Goal: Information Seeking & Learning: Learn about a topic

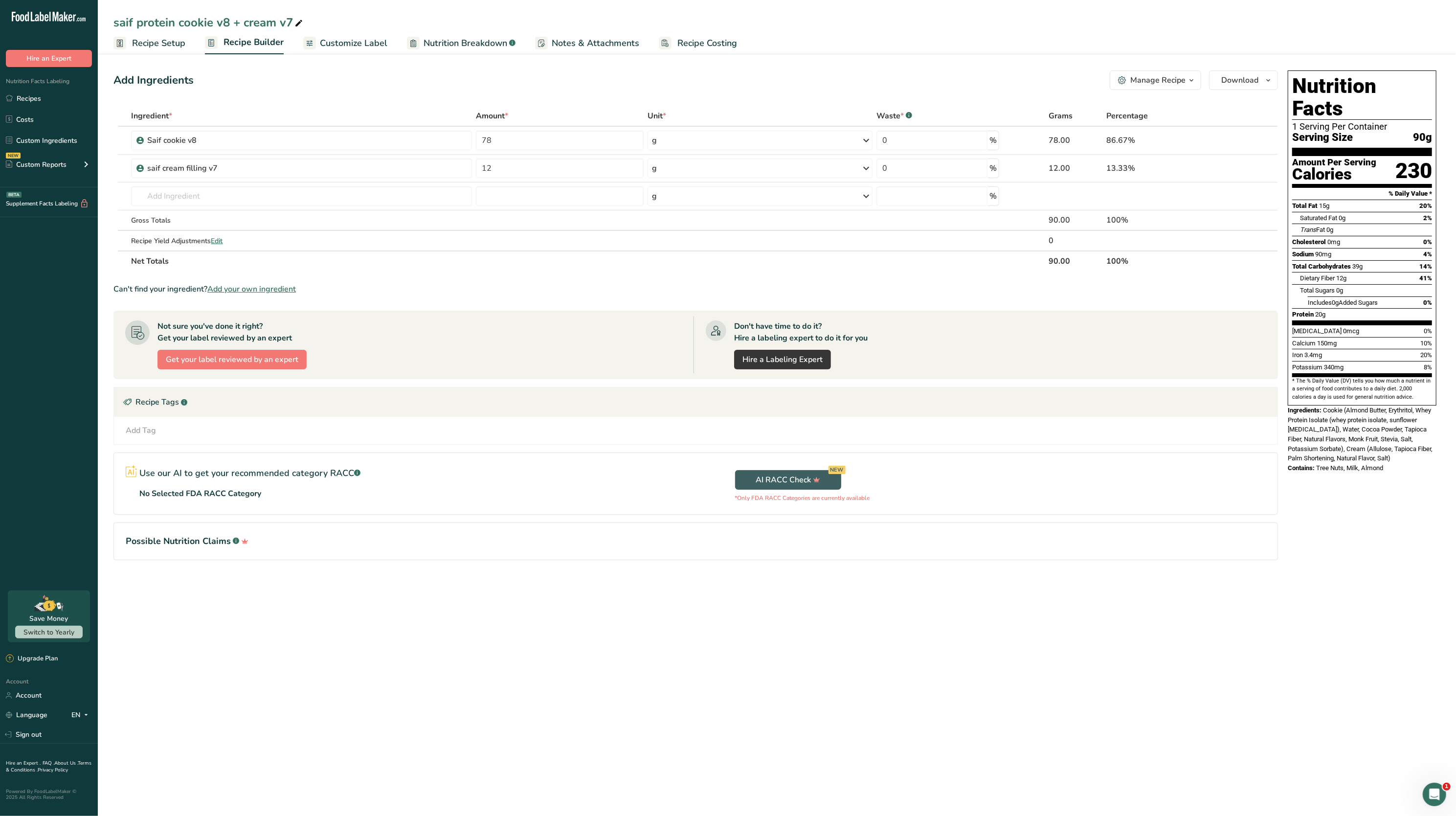
click at [455, 40] on span "Nutrition Breakdown" at bounding box center [465, 43] width 84 height 13
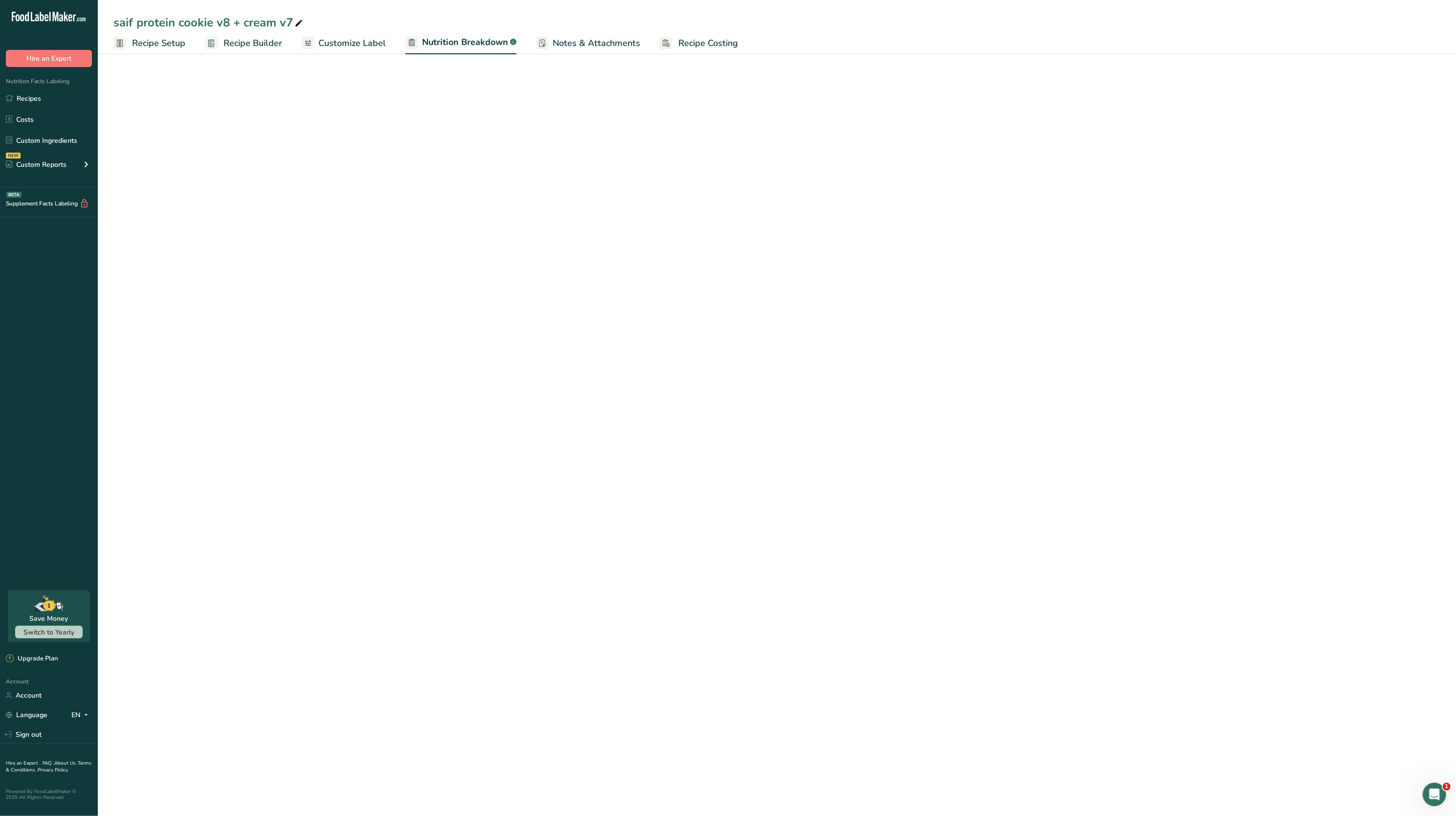
select select "Calories"
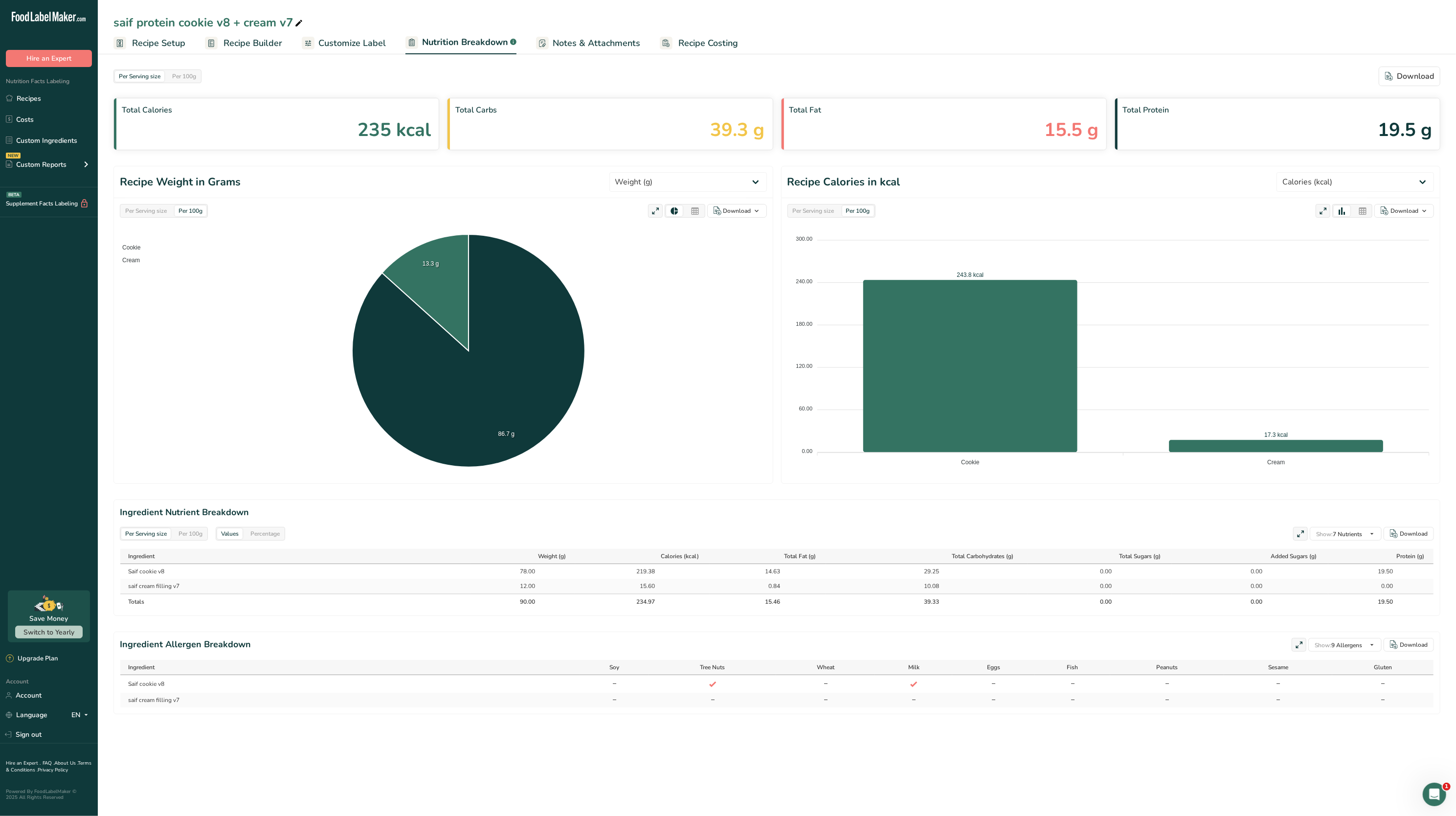
click at [161, 49] on span "Recipe Setup" at bounding box center [159, 43] width 53 height 13
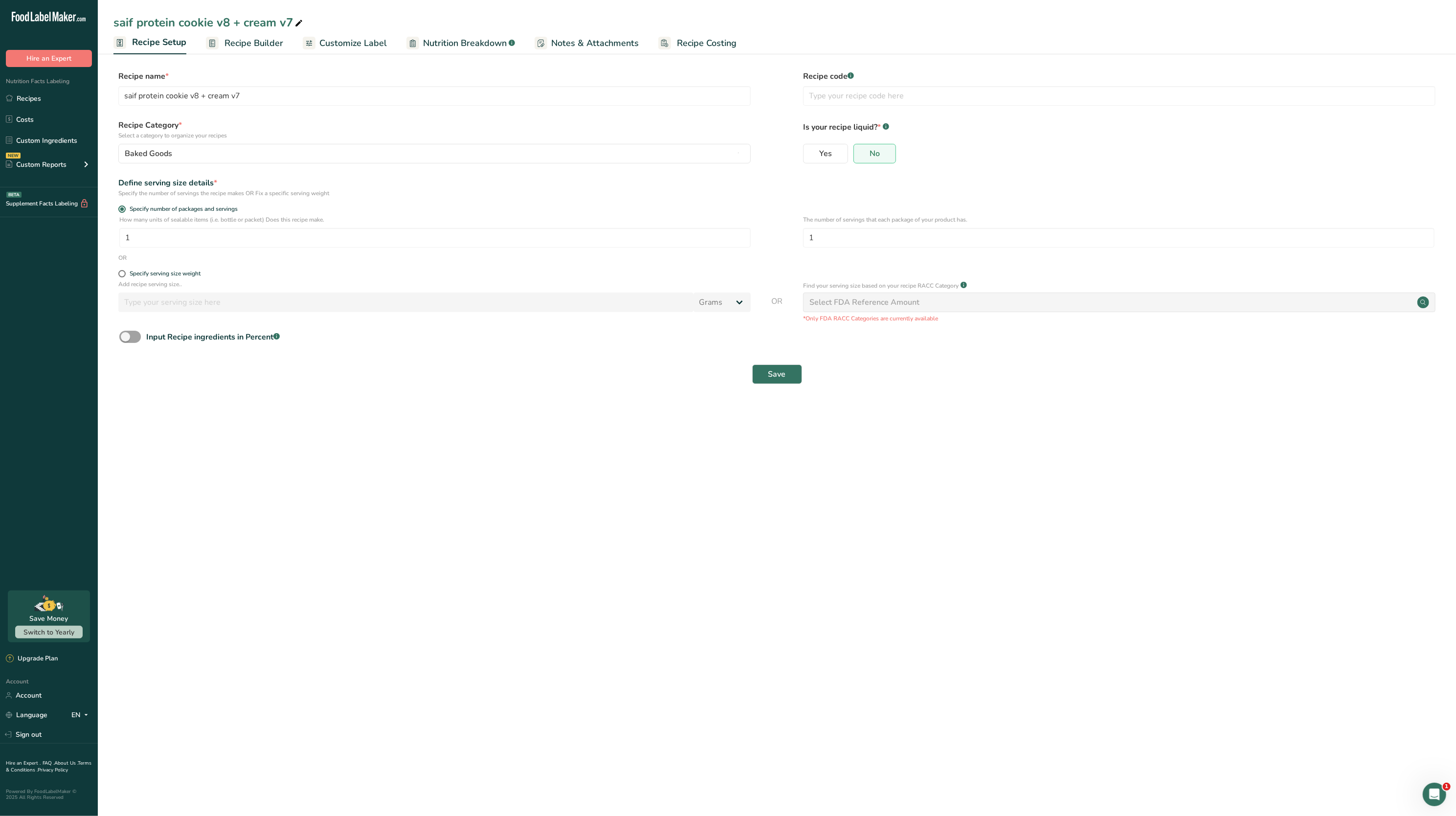
click at [263, 45] on span "Recipe Builder" at bounding box center [253, 43] width 59 height 13
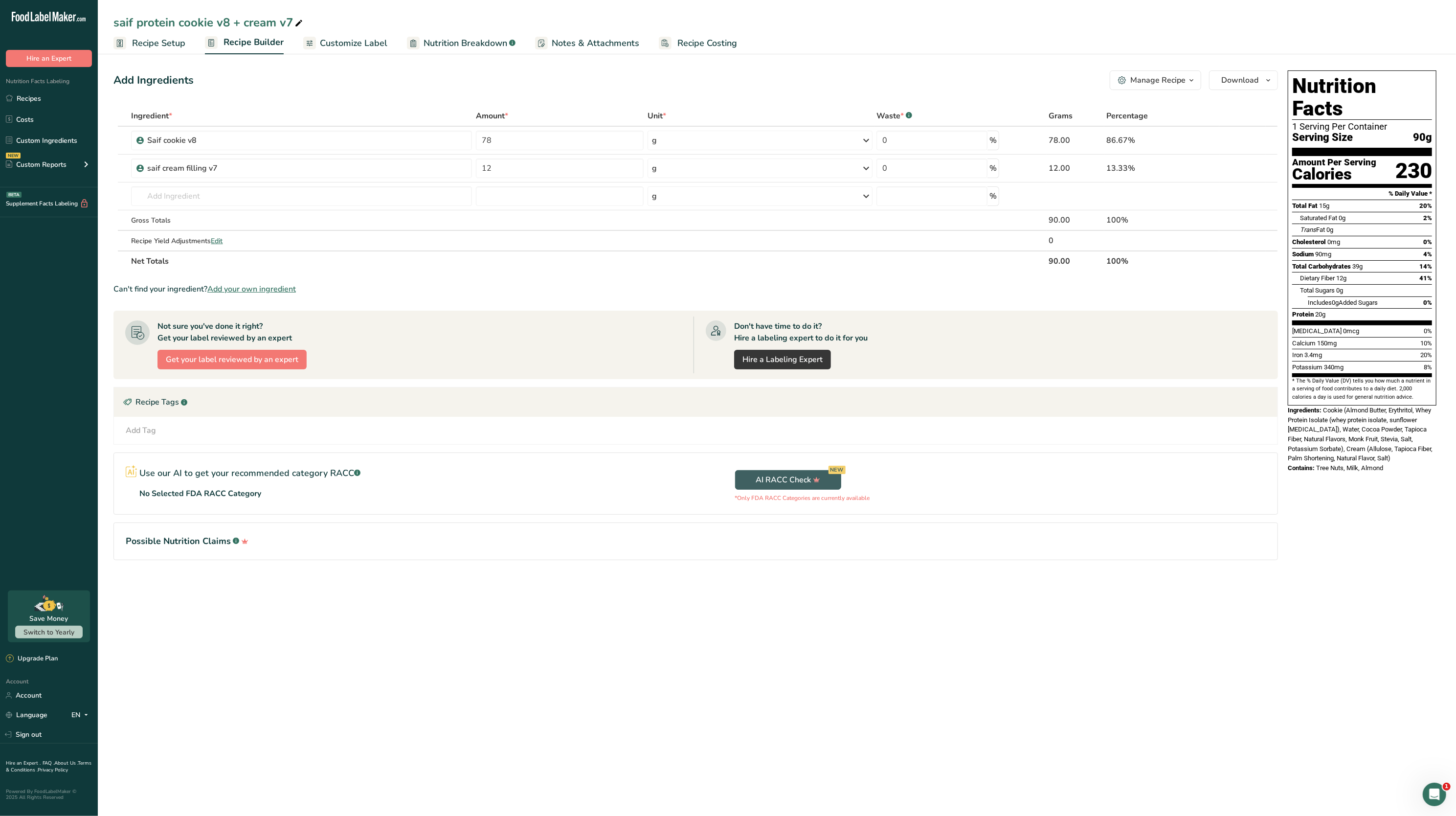
click at [448, 48] on span "Nutrition Breakdown" at bounding box center [465, 43] width 84 height 13
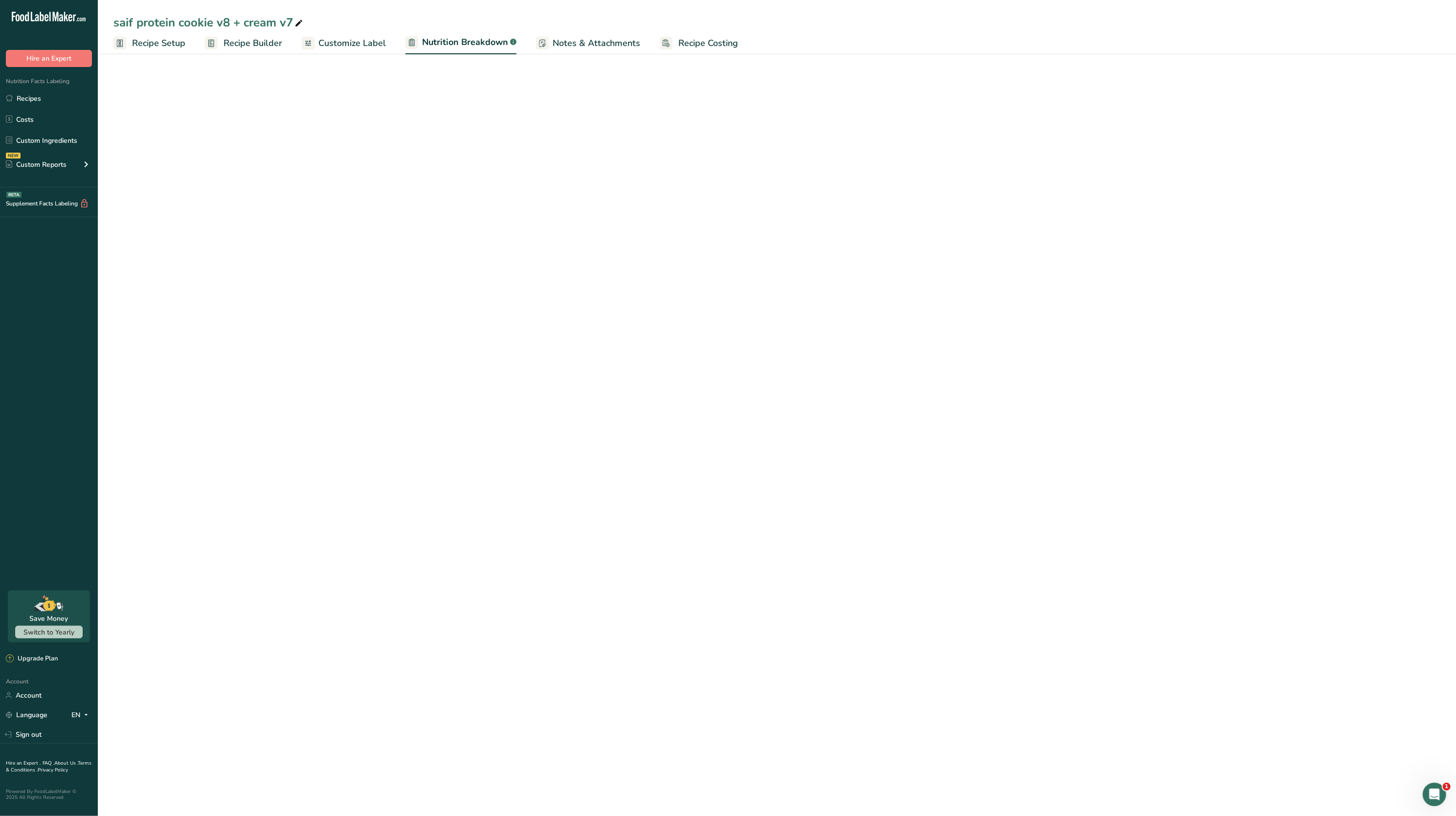
select select "Calories"
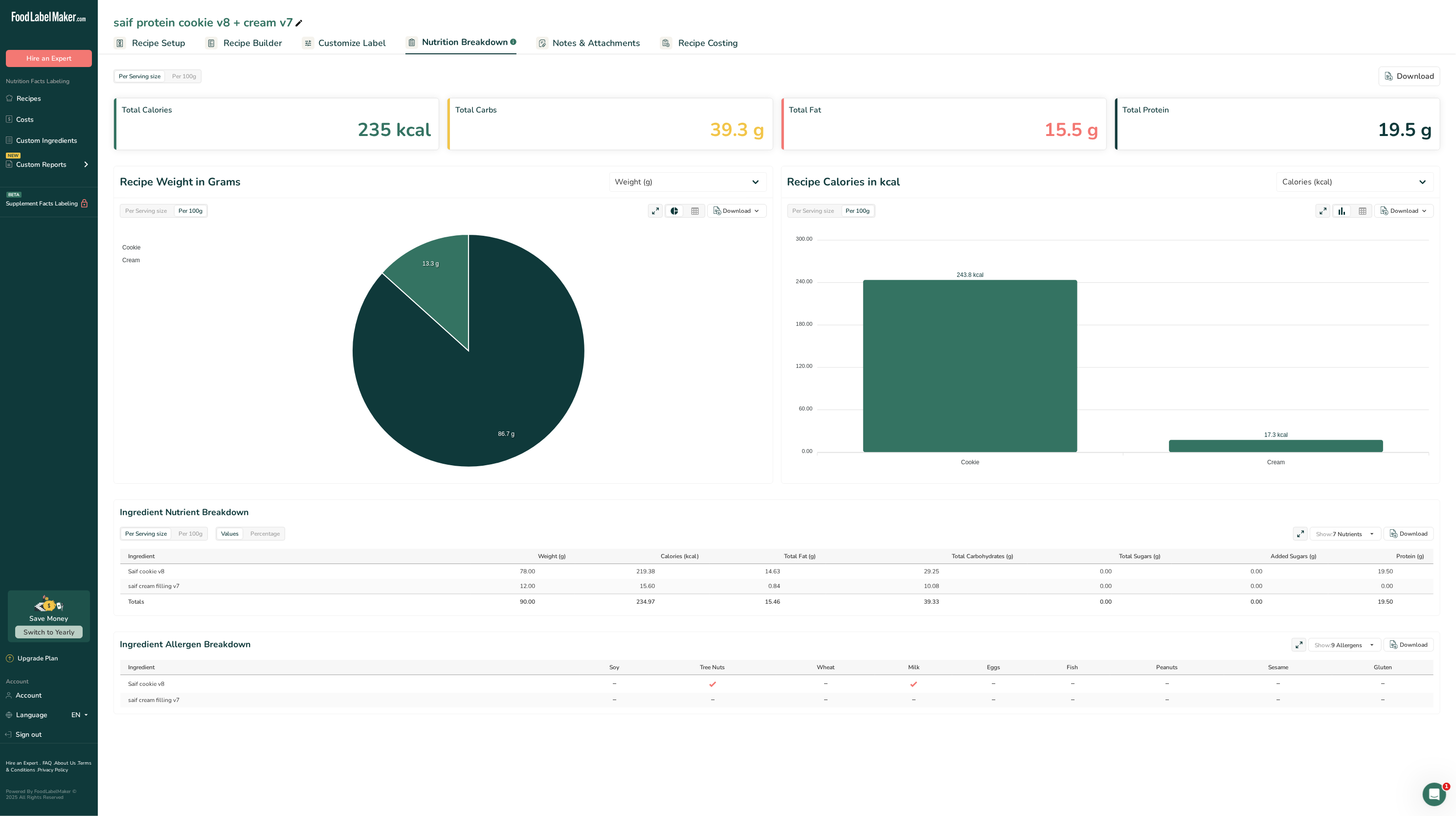
click at [155, 207] on div "Per Serving size" at bounding box center [145, 211] width 49 height 11
click at [678, 184] on select "Weight (g) Calories (kcal) Energy KJ (kj) Total Fat (g) Saturated Fat (g) Trans…" at bounding box center [688, 182] width 157 height 20
select select "Total Carbohydrates"
click at [645, 172] on select "Weight (g) Calories (kcal) Energy KJ (kj) Total Fat (g) Saturated Fat (g) Trans…" at bounding box center [688, 182] width 157 height 20
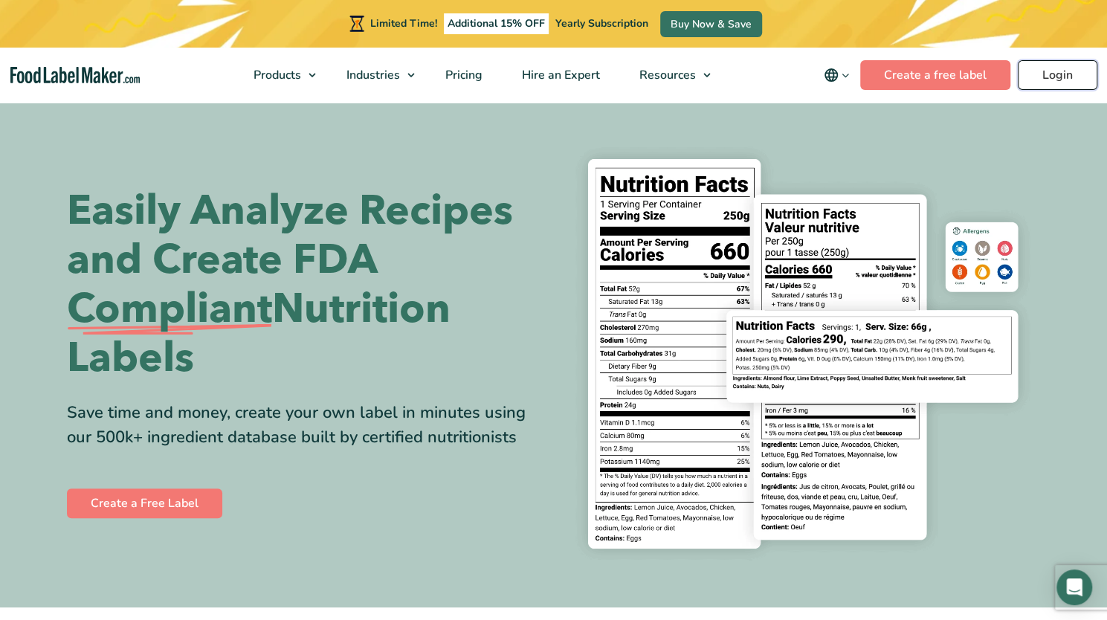
drag, startPoint x: 0, startPoint y: 0, endPoint x: 1054, endPoint y: 78, distance: 1056.9
click at [1054, 78] on link "Login" at bounding box center [1058, 75] width 80 height 30
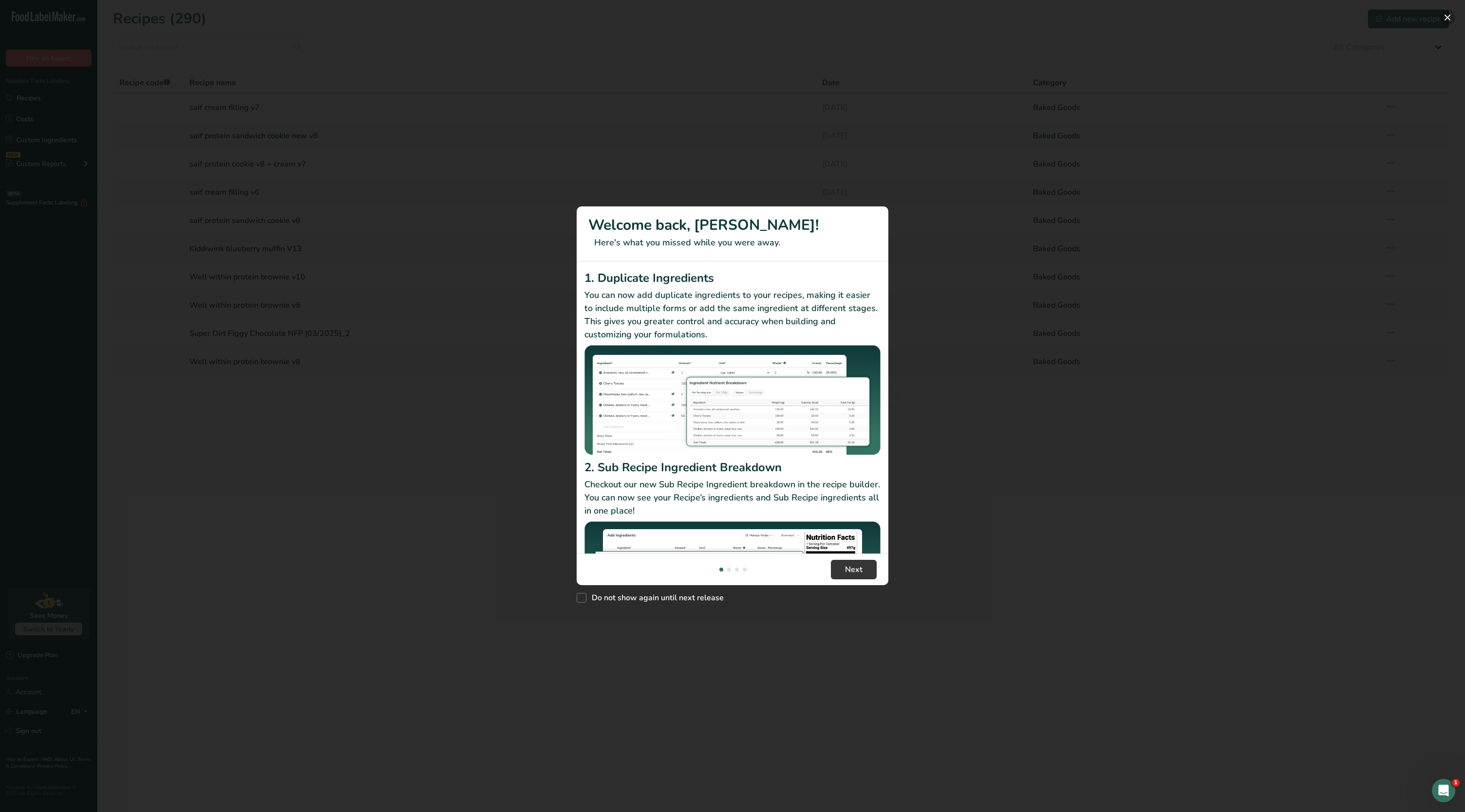
click at [1445, 23] on button "New Features" at bounding box center [1447, 18] width 16 height 16
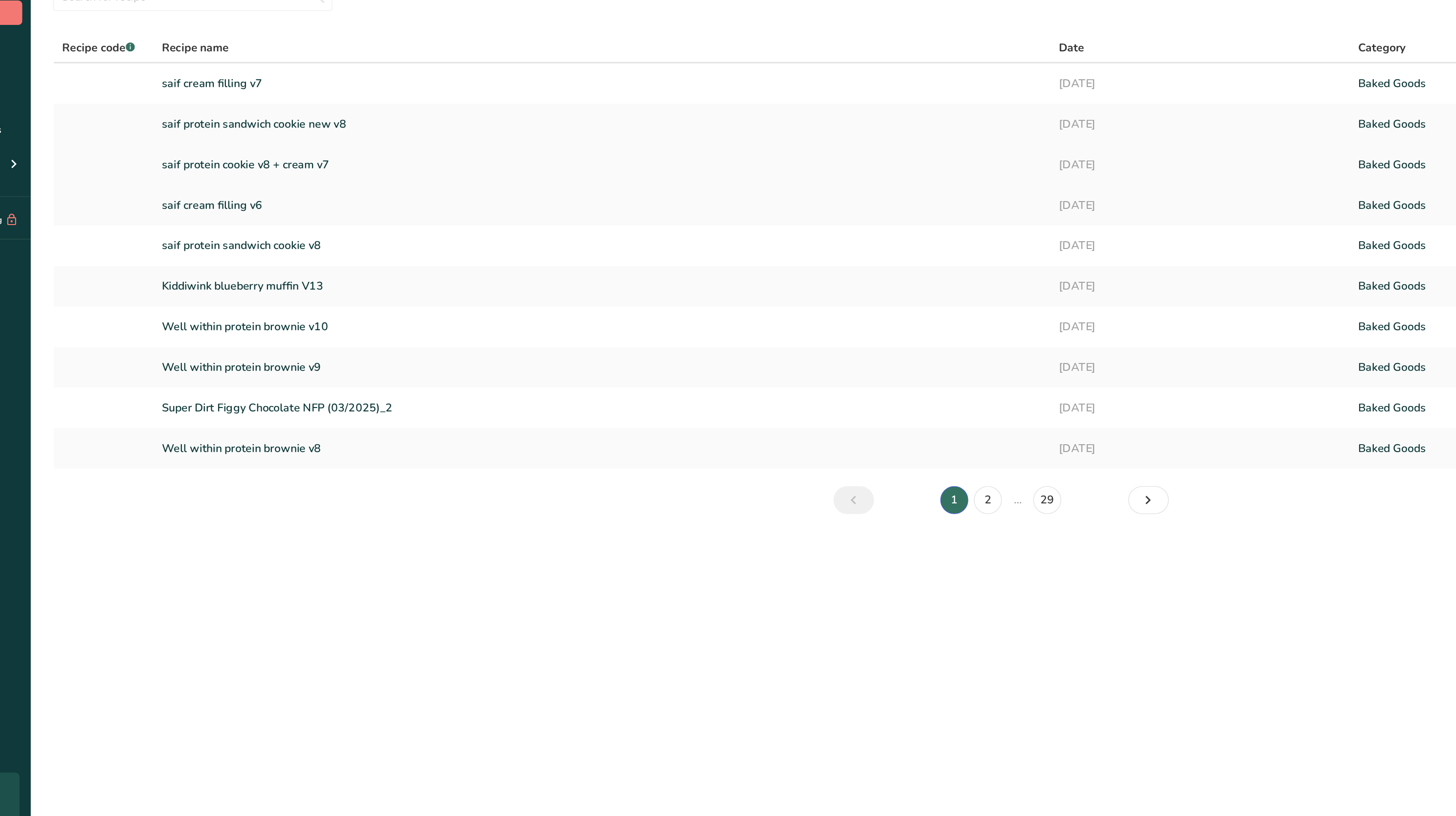
click at [291, 161] on link "saif protein cookie v8 + cream v7" at bounding box center [497, 165] width 616 height 20
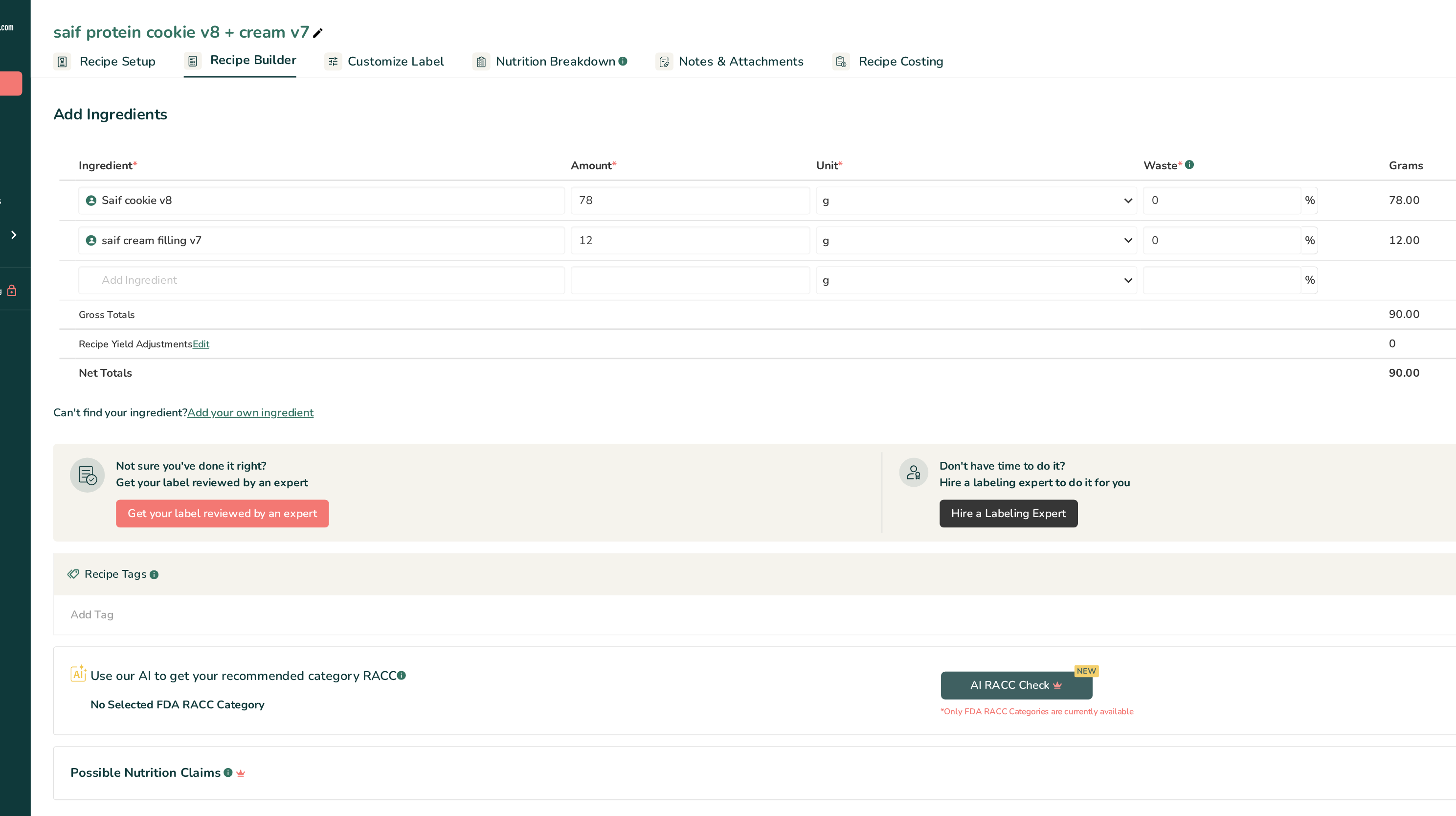
click at [462, 32] on link "Nutrition Breakdown .a-a{fill:#347362;}.b-a{fill:#fff;}" at bounding box center [461, 43] width 109 height 22
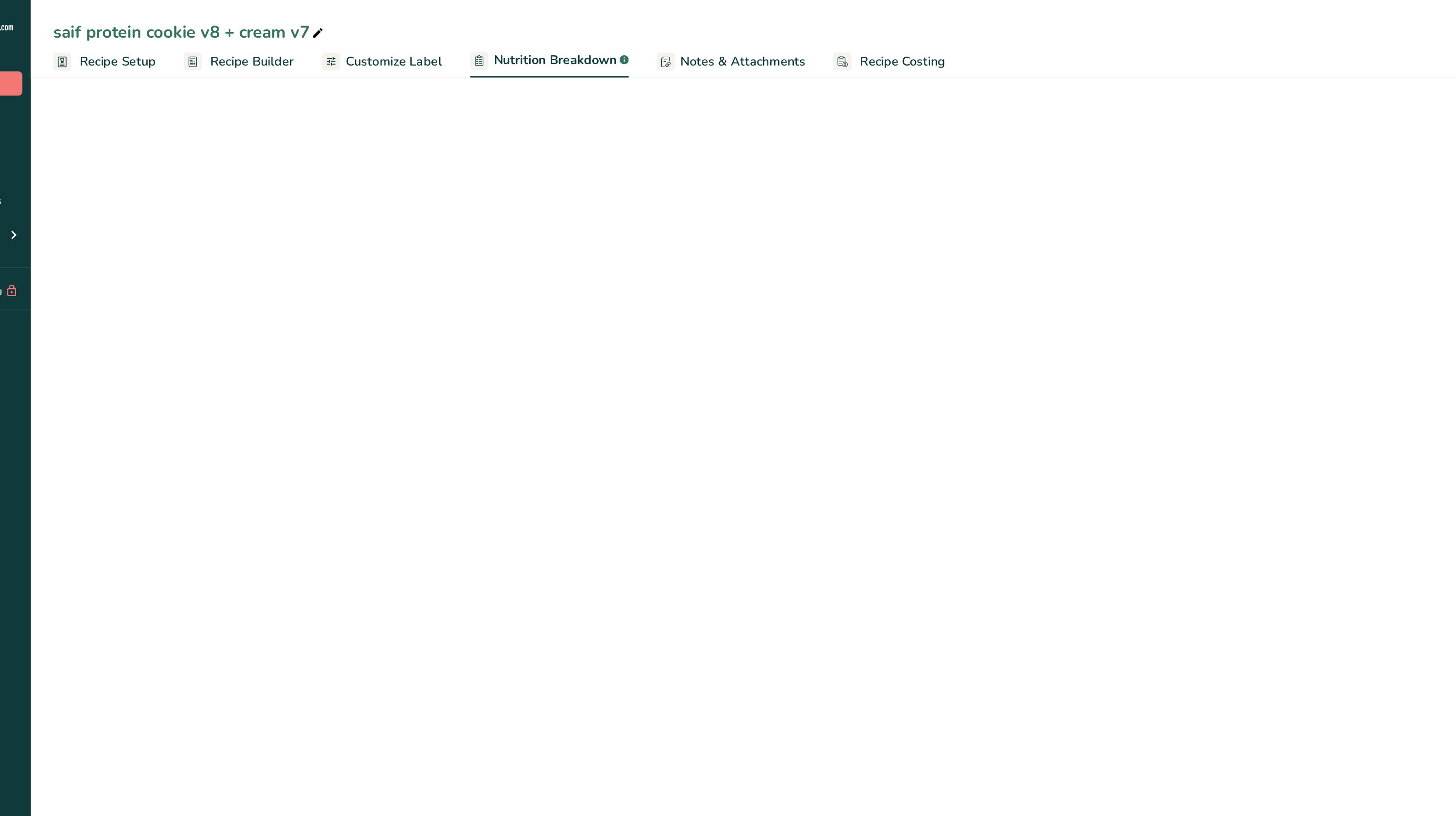
select select "Calories"
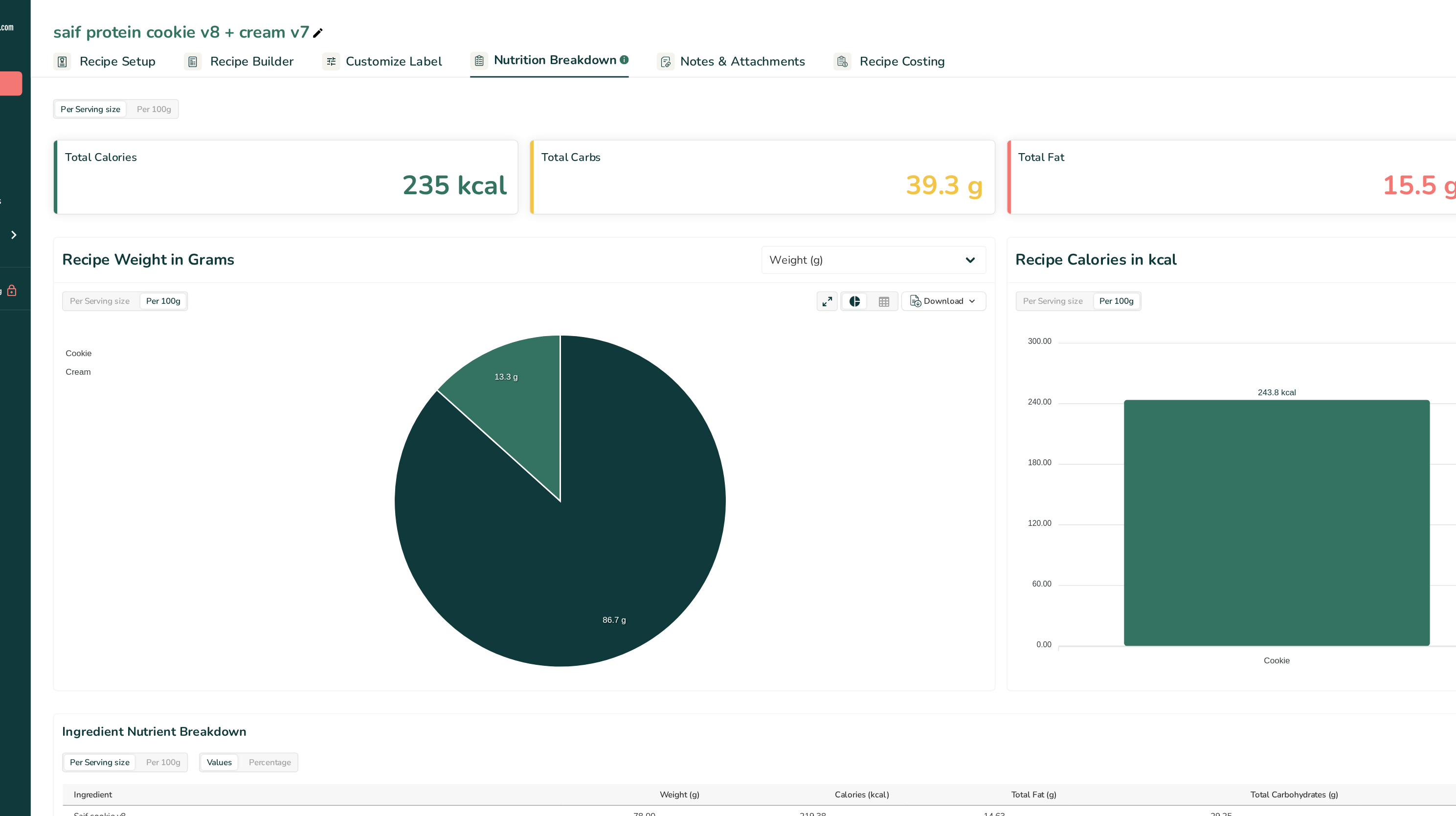
click at [159, 209] on div "Per Serving size" at bounding box center [145, 211] width 49 height 11
click at [170, 45] on span "Recipe Setup" at bounding box center [159, 43] width 53 height 13
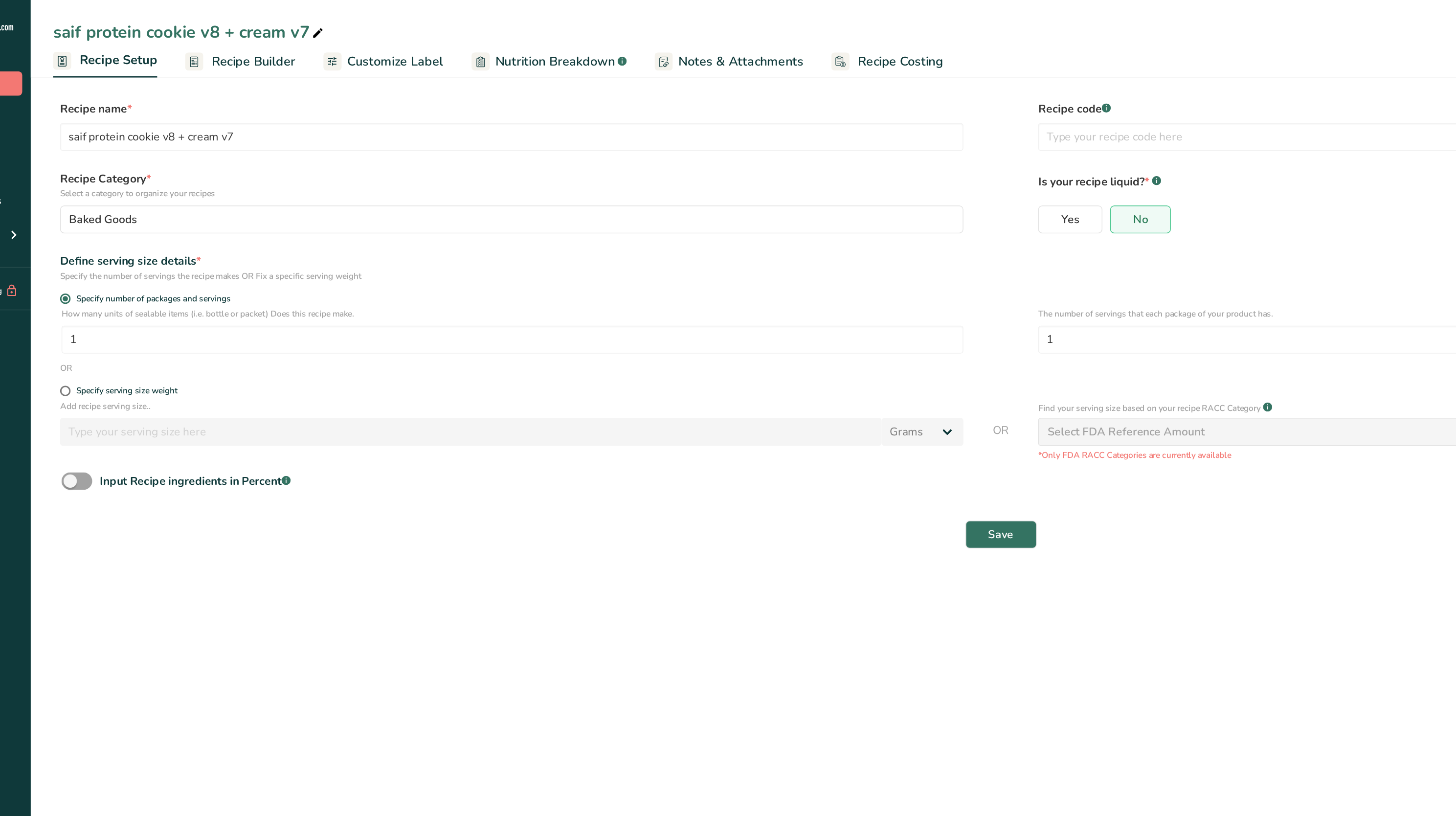
click at [250, 47] on span "Recipe Builder" at bounding box center [253, 43] width 59 height 13
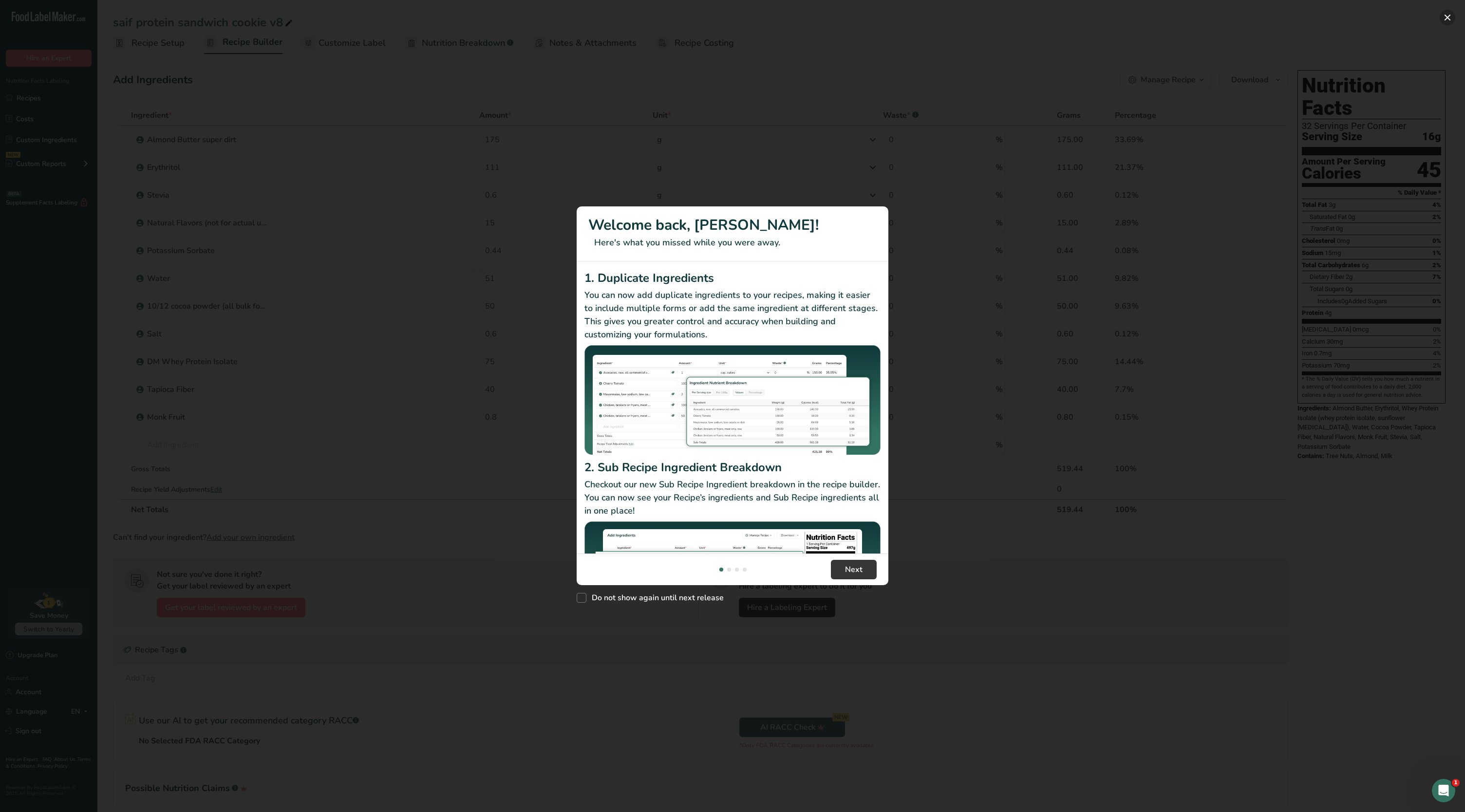
click at [1449, 20] on button "New Features" at bounding box center [1447, 18] width 16 height 16
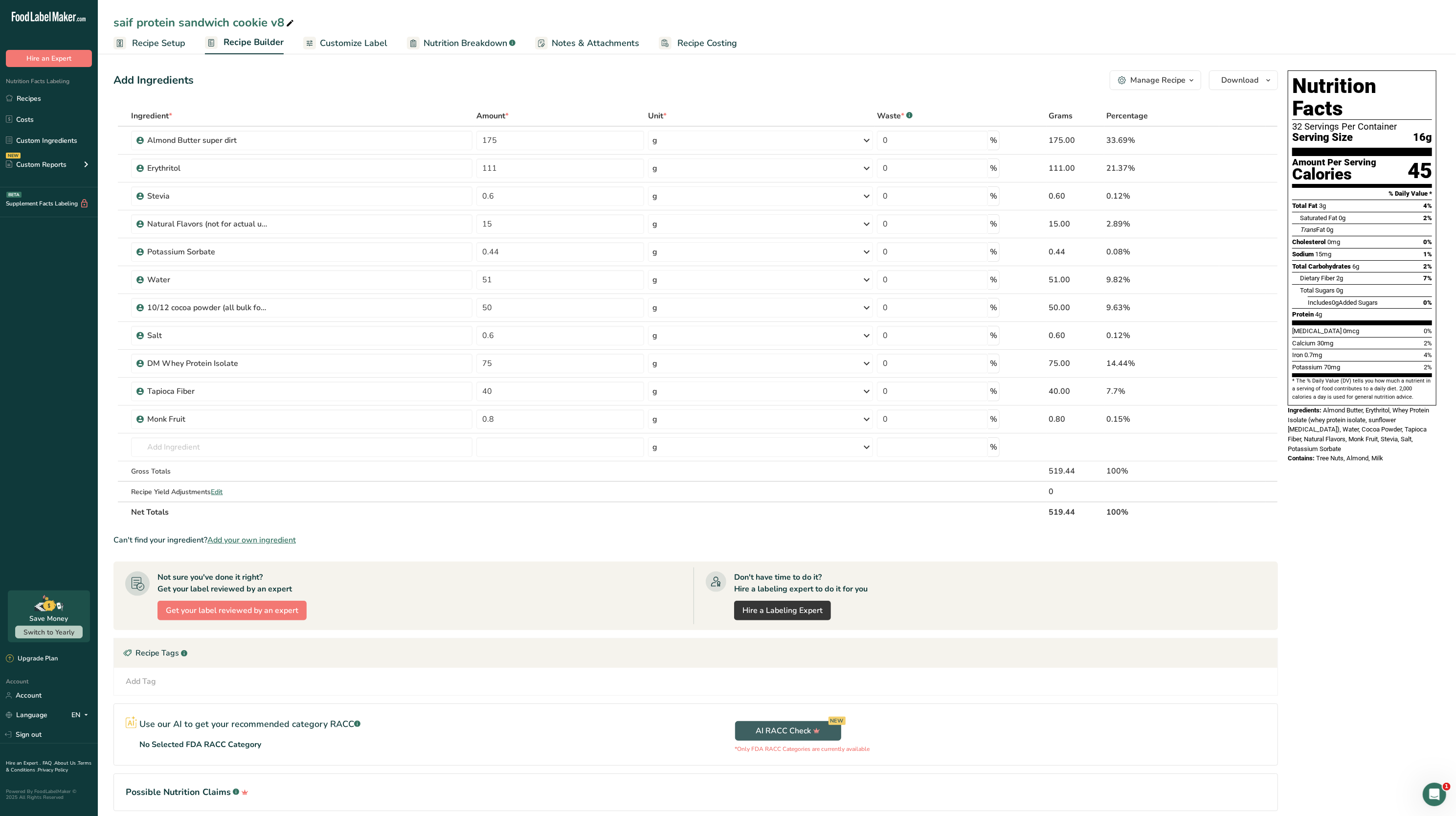
click at [439, 43] on span "Nutrition Breakdown" at bounding box center [465, 43] width 84 height 13
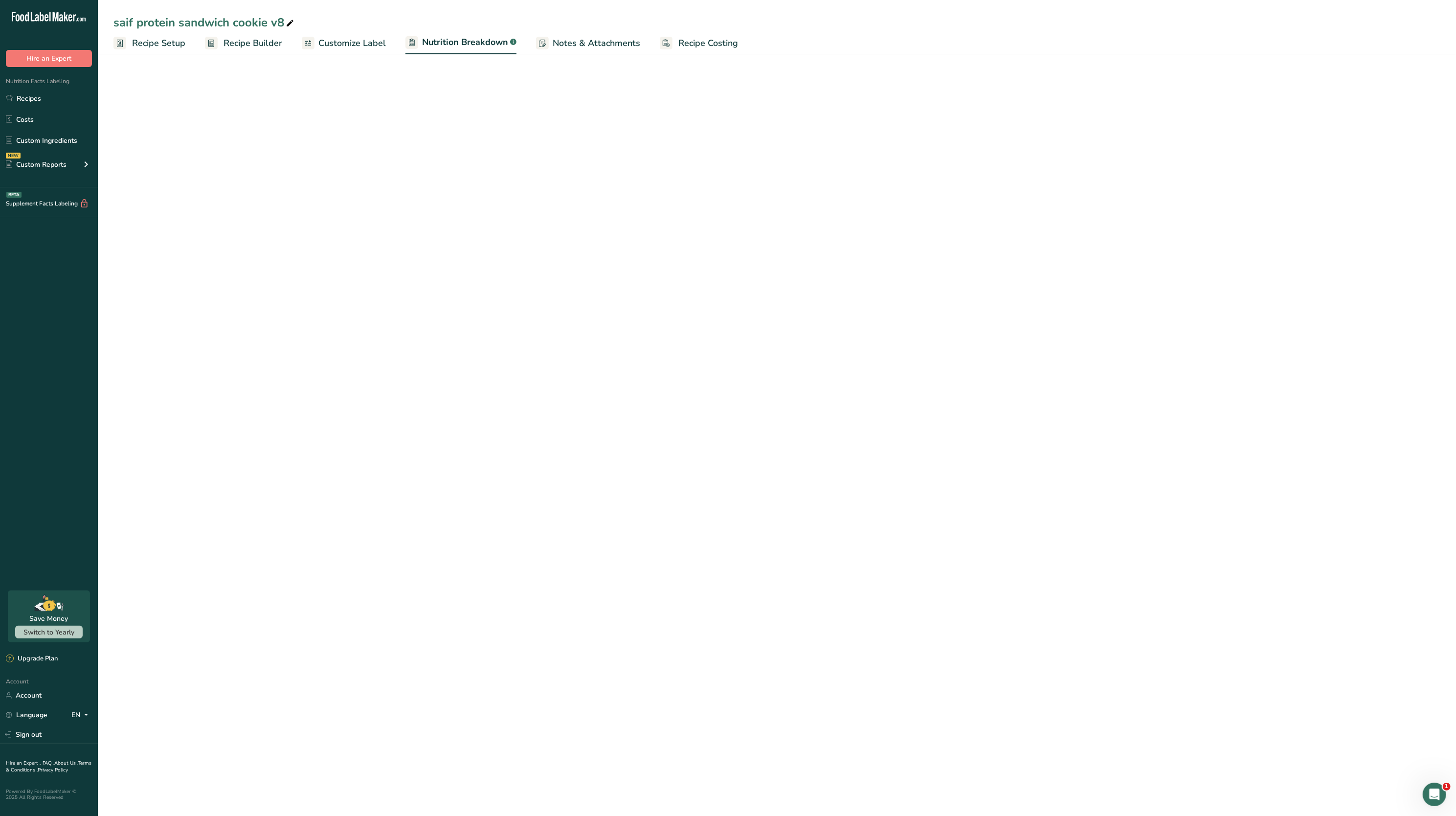
select select "Calories"
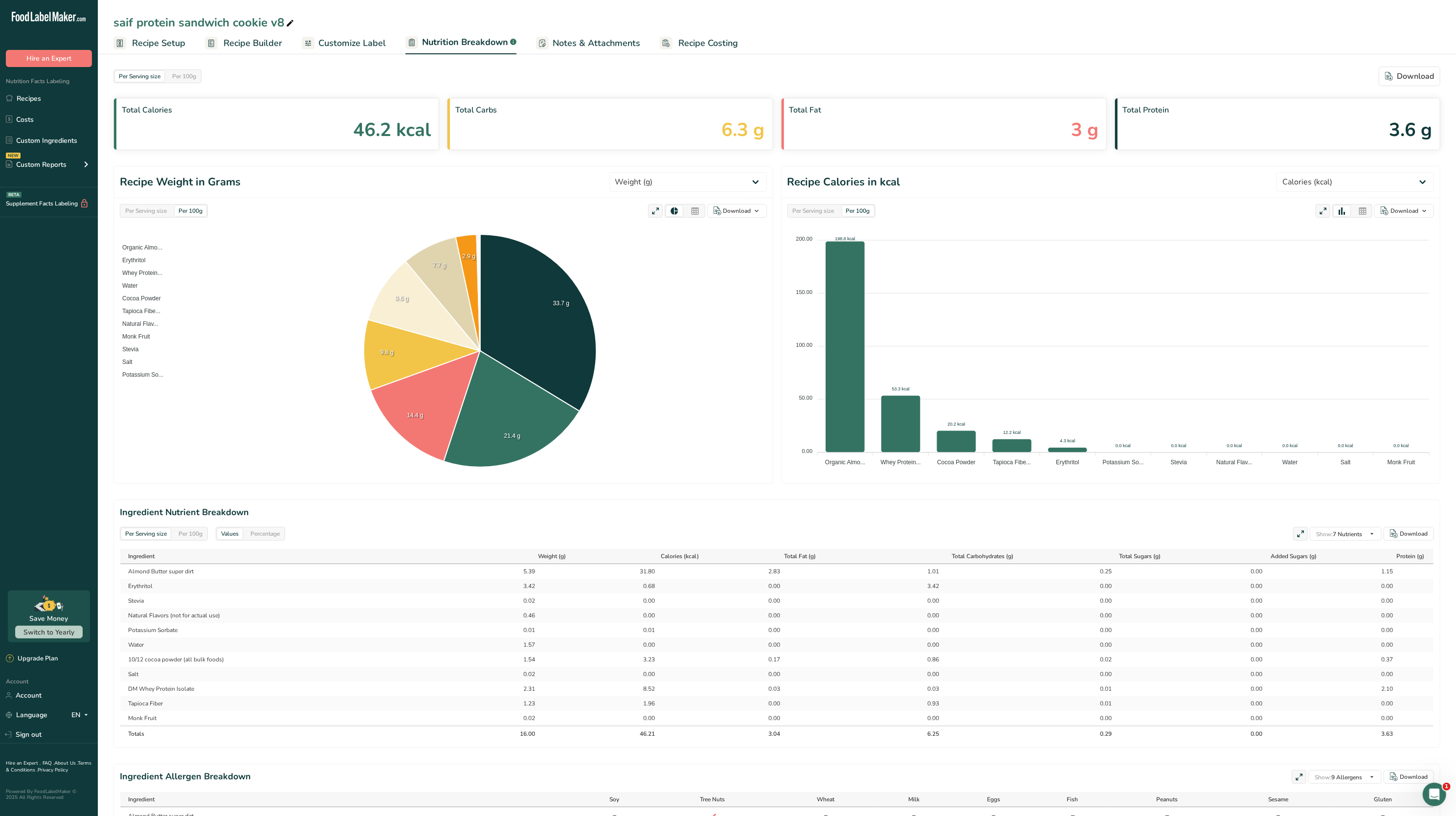
click at [439, 43] on span "Nutrition Breakdown" at bounding box center [465, 42] width 86 height 13
click at [706, 180] on select "Weight (g) Calories (kcal) Energy KJ (kj) Total Fat (g) Saturated Fat (g) Trans…" at bounding box center [688, 182] width 157 height 20
click at [645, 172] on select "Weight (g) Calories (kcal) Energy KJ (kj) Total Fat (g) Saturated Fat (g) Trans…" at bounding box center [688, 182] width 157 height 20
click at [153, 209] on div "Per Serving size" at bounding box center [145, 211] width 49 height 11
click at [207, 215] on div "Per 100g" at bounding box center [190, 211] width 32 height 11
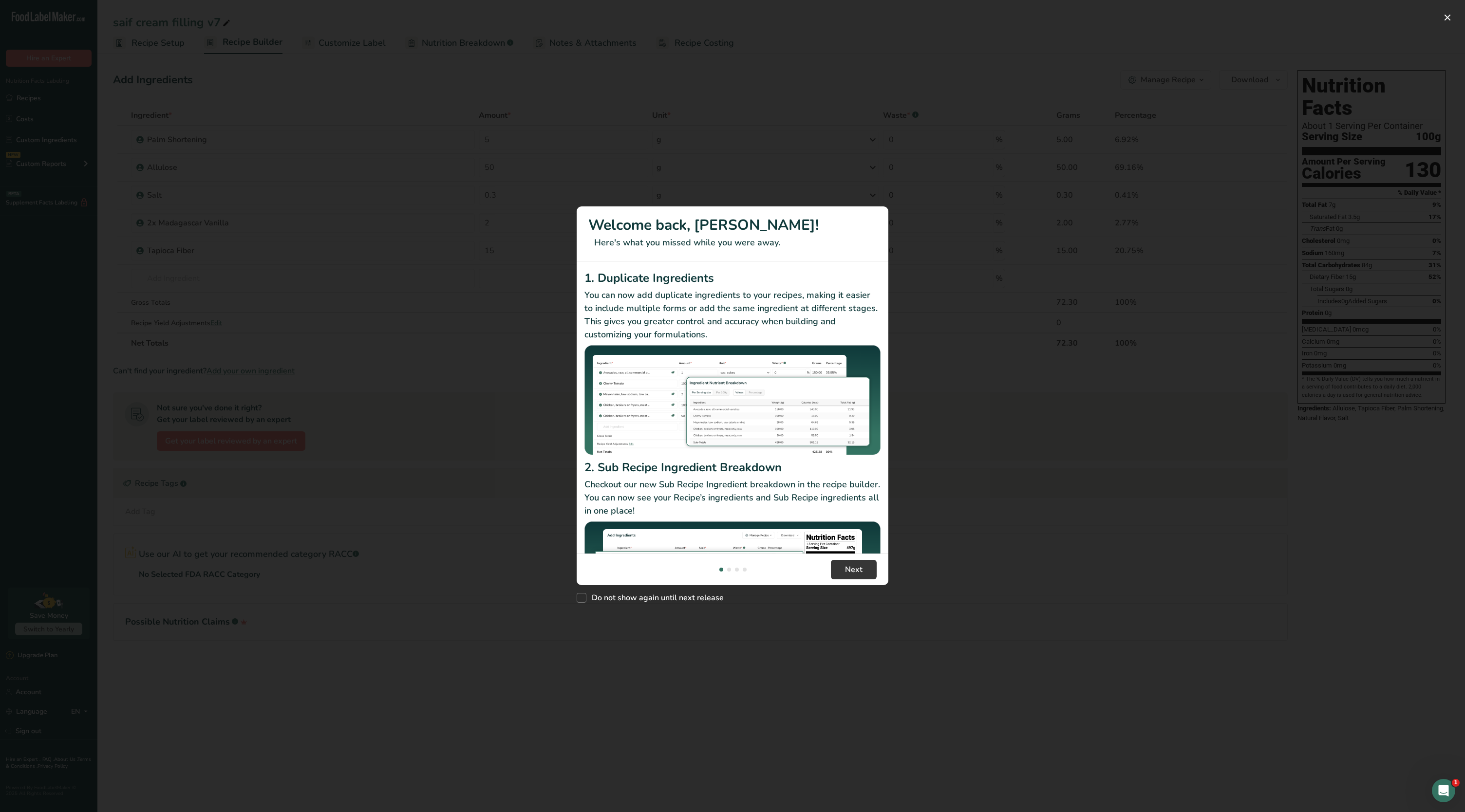
click at [1437, 20] on div "New Features" at bounding box center [732, 406] width 1465 height 812
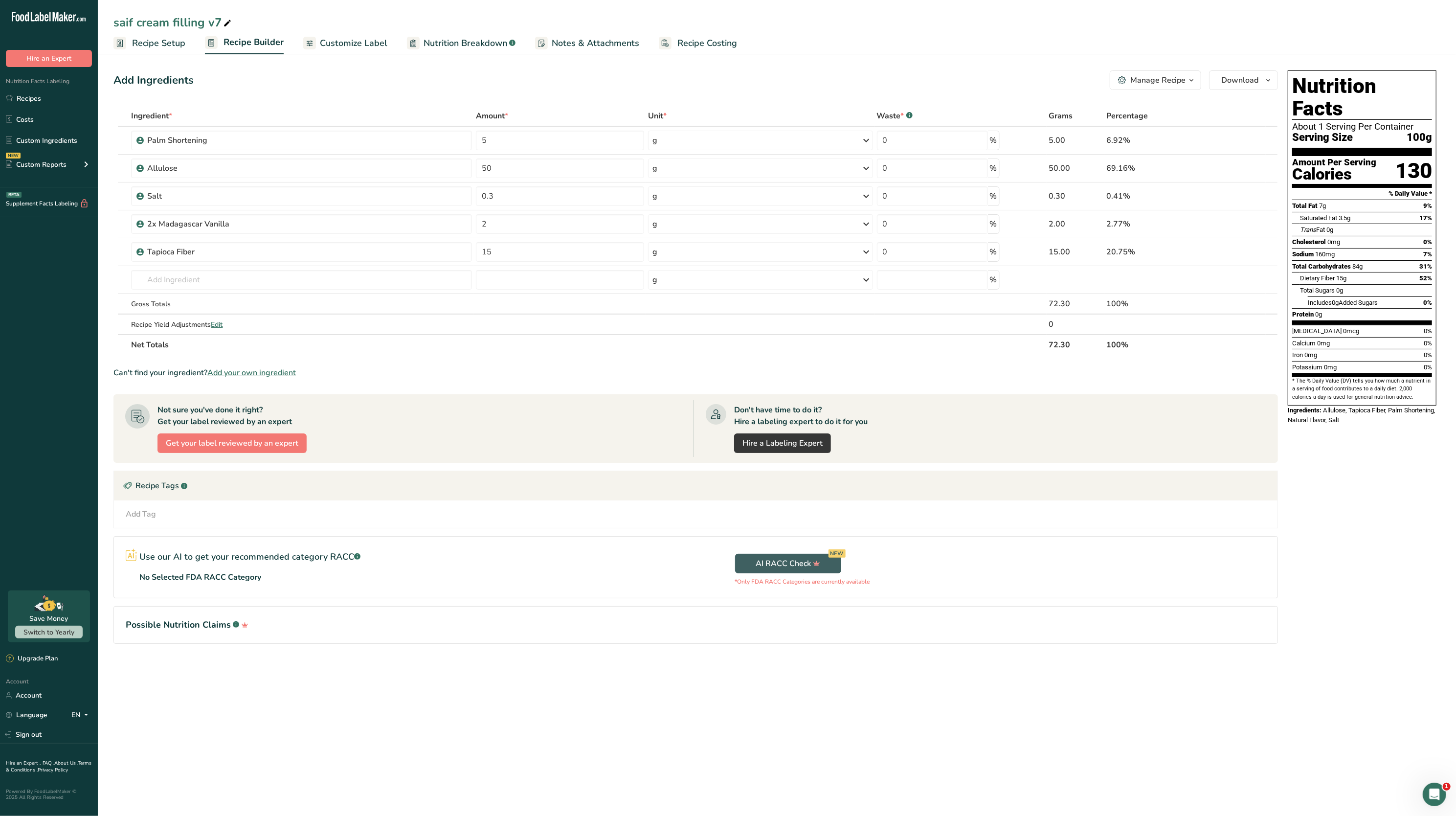
click at [462, 43] on span "Nutrition Breakdown" at bounding box center [465, 43] width 84 height 13
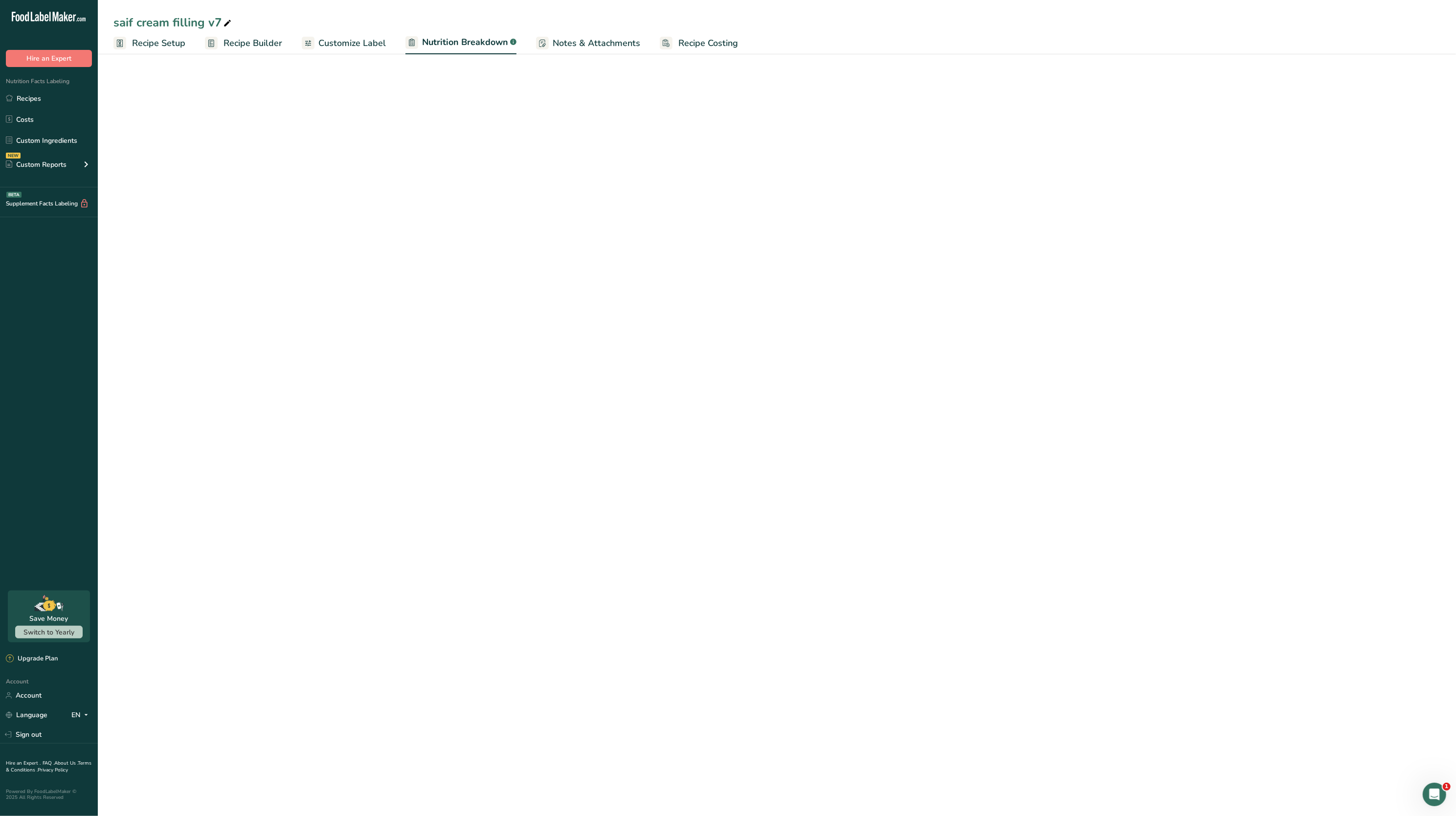
select select "Calories"
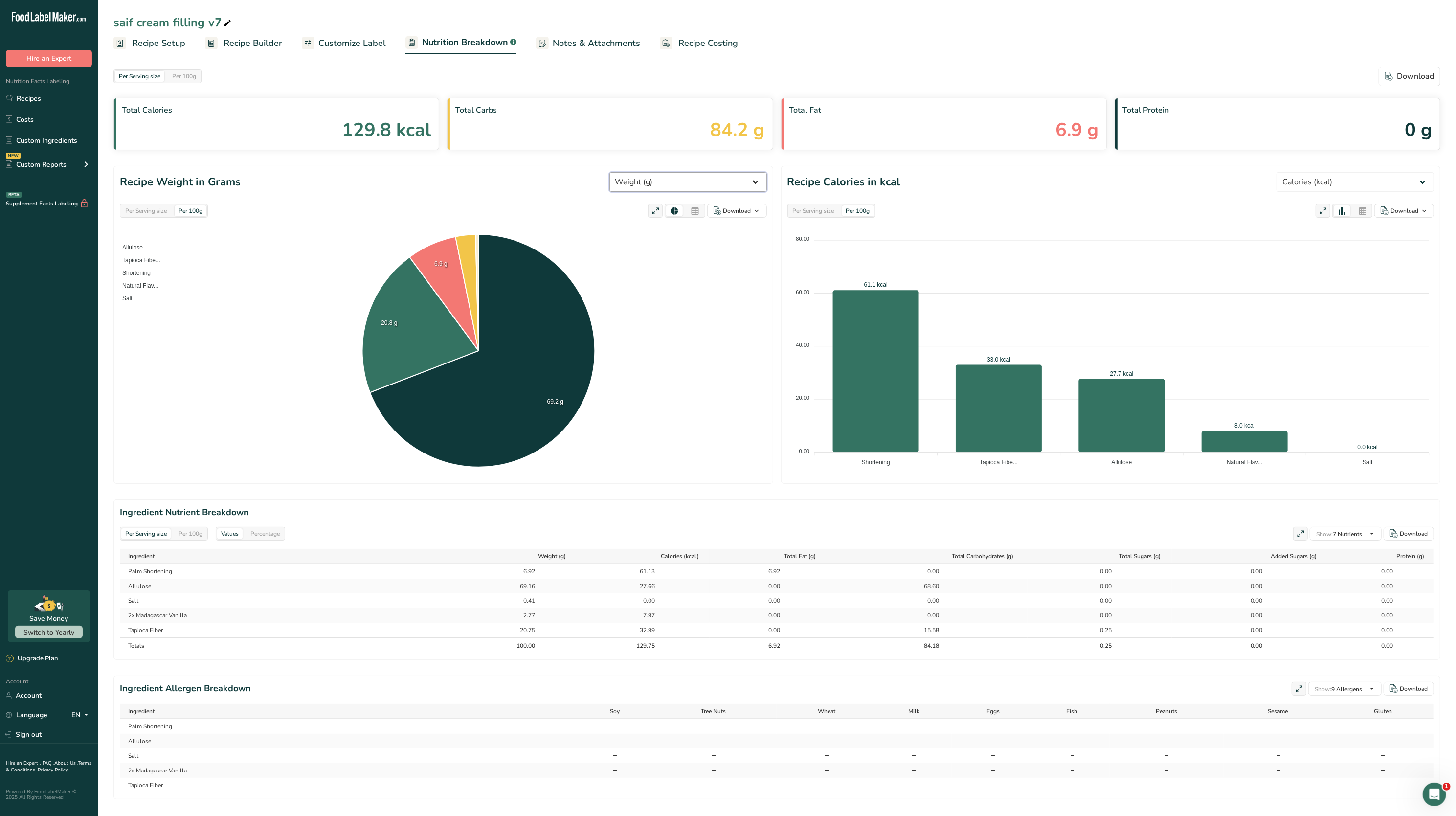
click at [752, 179] on select "Weight (g) Calories (kcal) Energy KJ (kj) Total Fat (g) Saturated Fat (g) Trans…" at bounding box center [688, 182] width 157 height 20
click at [645, 172] on select "Weight (g) Calories (kcal) Energy KJ (kj) Total Fat (g) Saturated Fat (g) Trans…" at bounding box center [688, 182] width 157 height 20
click at [513, 190] on header "Recipe Weight in Grams Weight (g) Calories (kcal) Energy KJ (kj) Total Fat (g) …" at bounding box center [443, 182] width 659 height 32
